Goal: Task Accomplishment & Management: Manage account settings

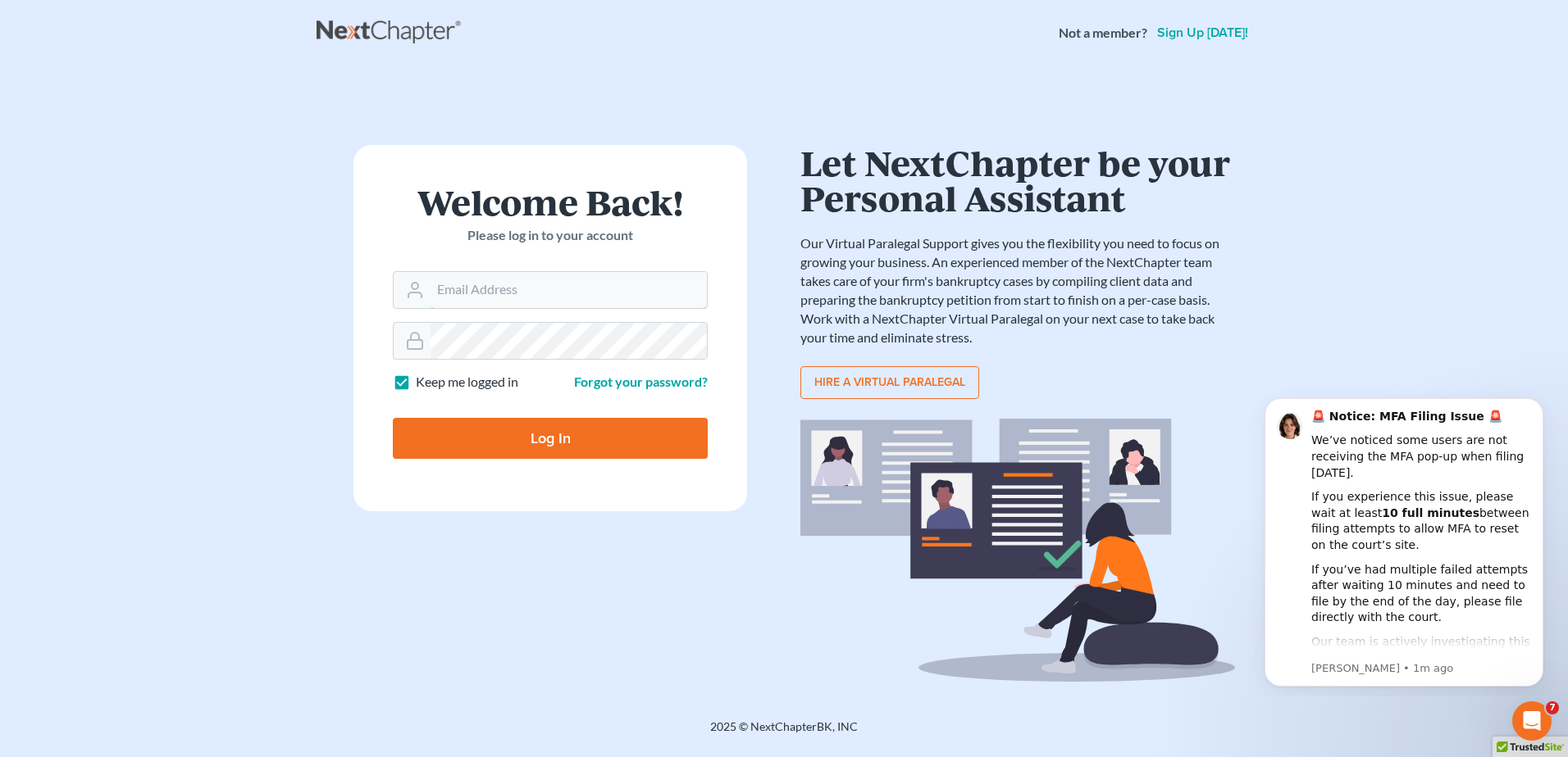
type input "kflynn@bernsteinshur.com"
click at [556, 439] on input "Log In" at bounding box center [550, 438] width 315 height 41
type input "Thinking..."
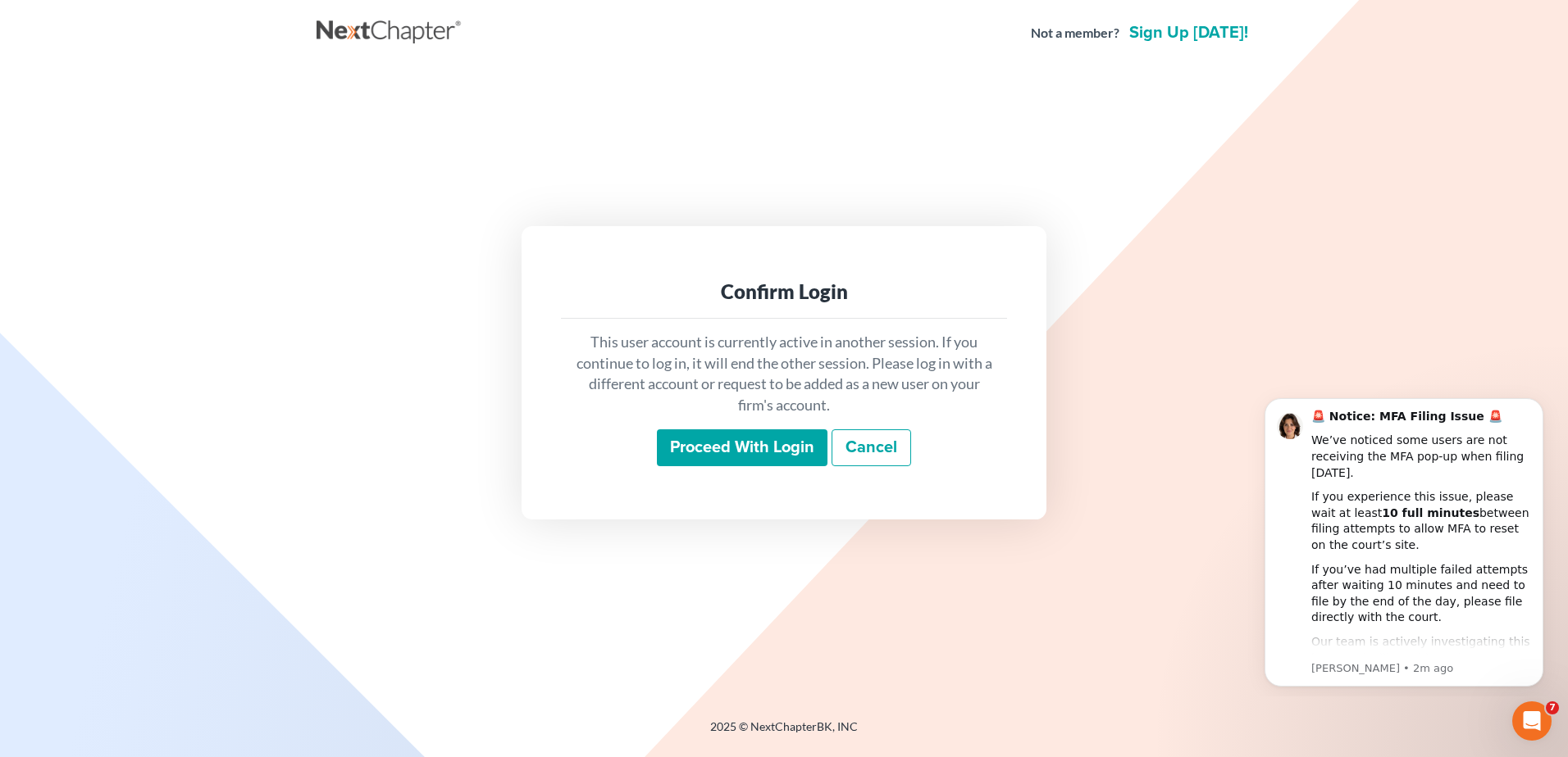
click at [698, 445] on input "Proceed with login" at bounding box center [742, 448] width 170 height 38
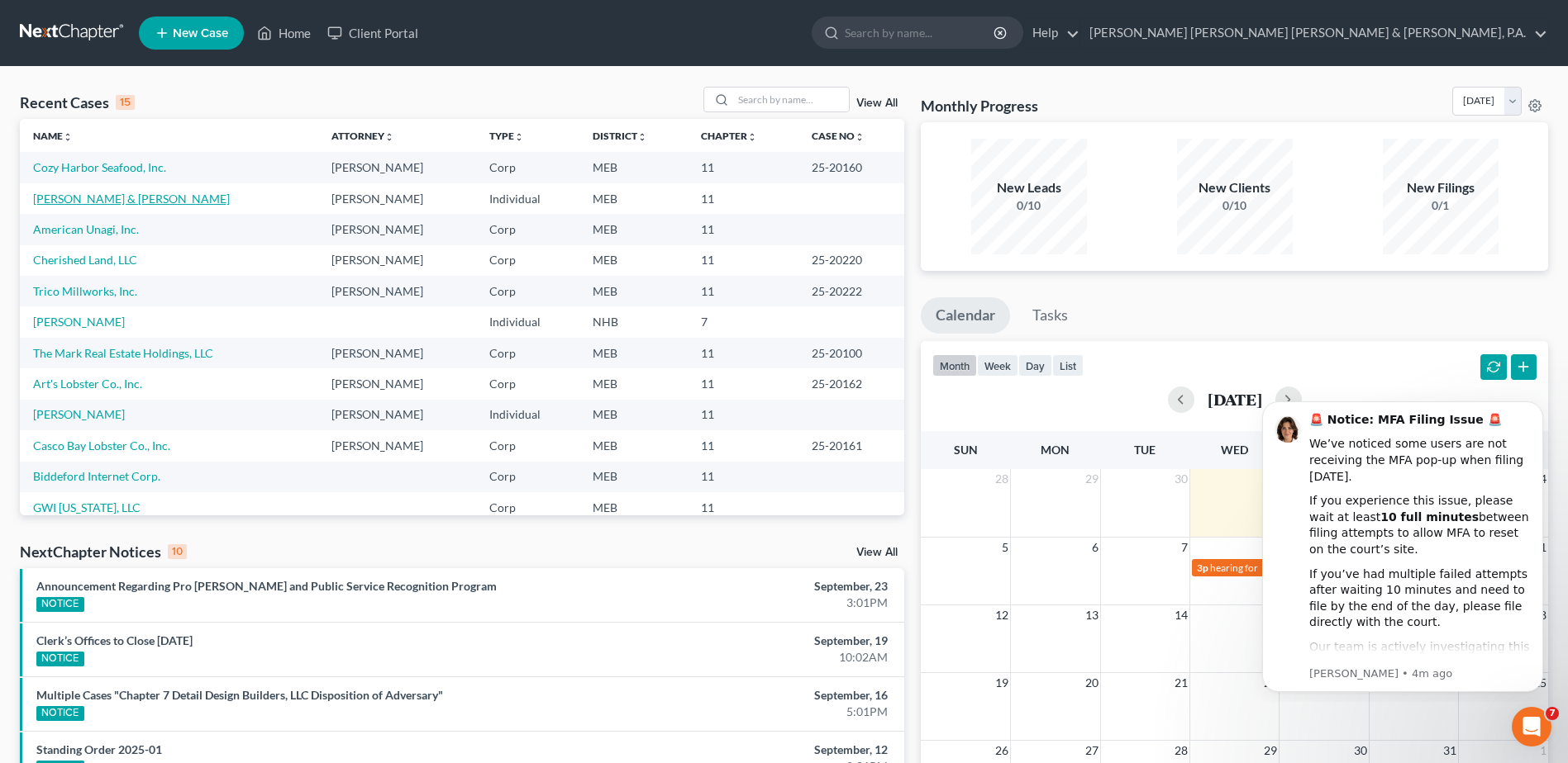
click at [96, 197] on link "Pettegrow, Anthony & Josette" at bounding box center [132, 199] width 197 height 14
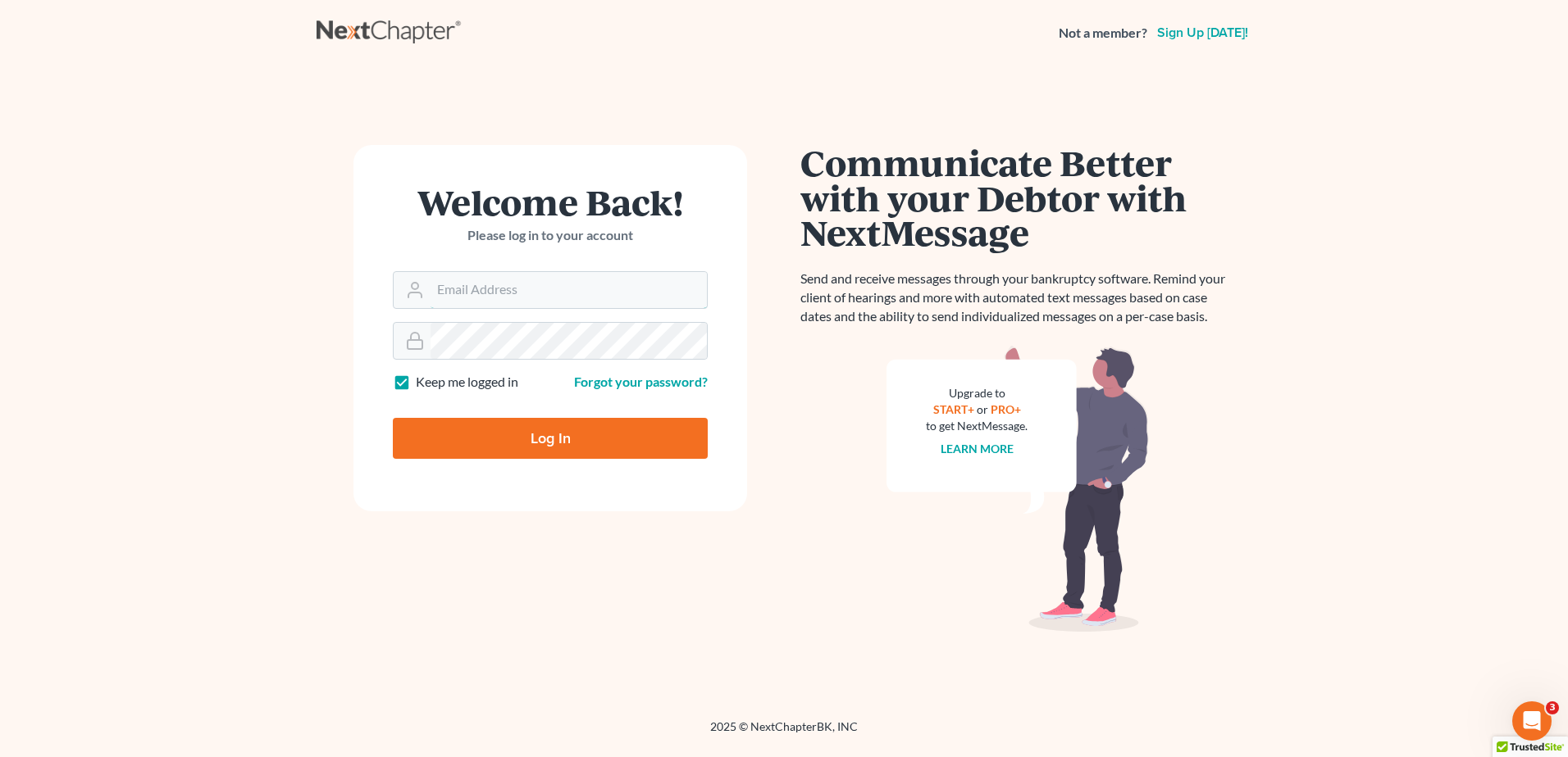
type input "[EMAIL_ADDRESS][DOMAIN_NAME]"
click at [566, 444] on input "Log In" at bounding box center [550, 438] width 315 height 41
type input "Thinking..."
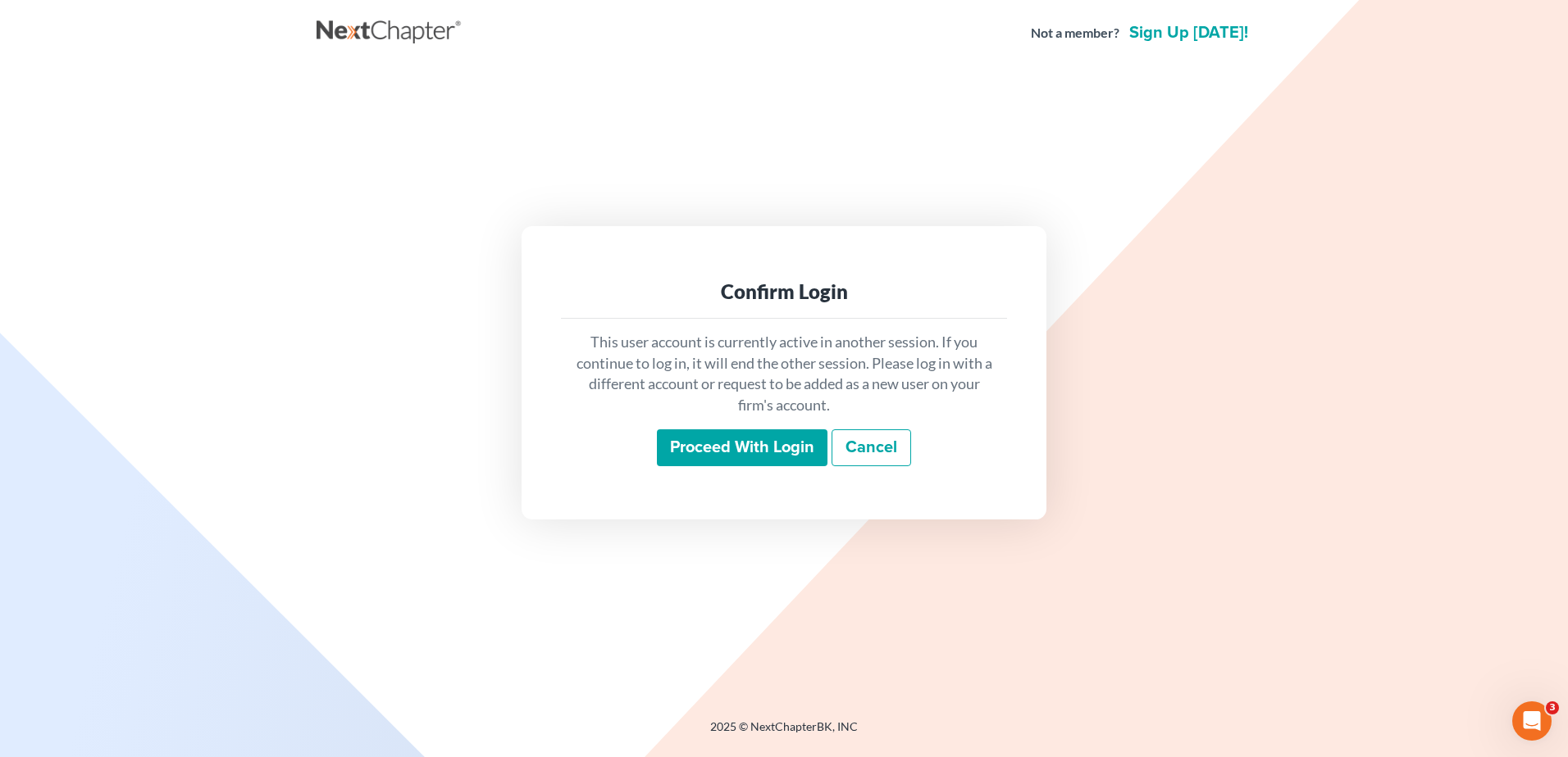
click at [736, 452] on input "Proceed with login" at bounding box center [742, 448] width 170 height 38
